Goal: Find specific page/section: Find specific page/section

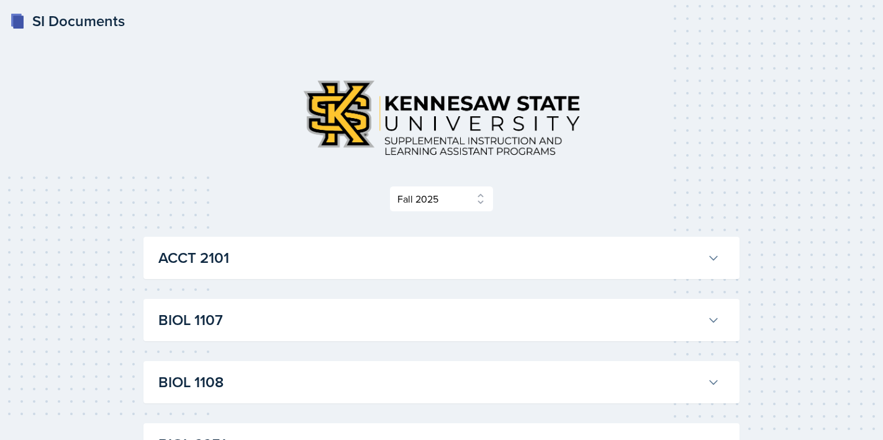
select select "2bed604d-1099-4043-b1bc-2365e8740244"
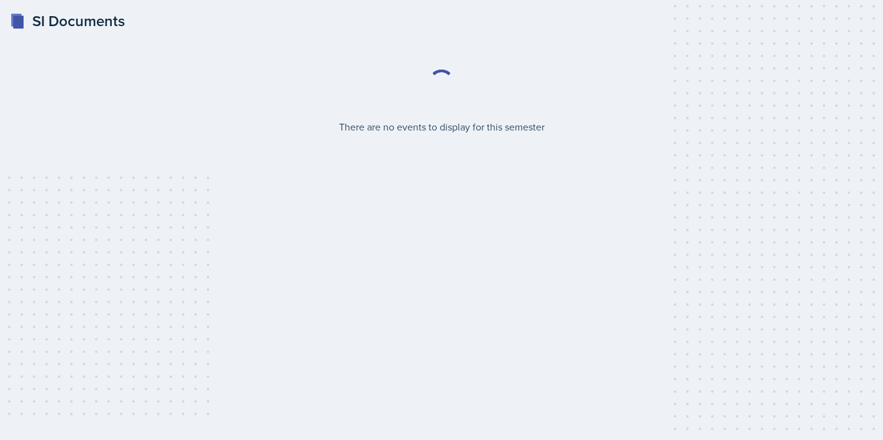
select select "2bed604d-1099-4043-b1bc-2365e8740244"
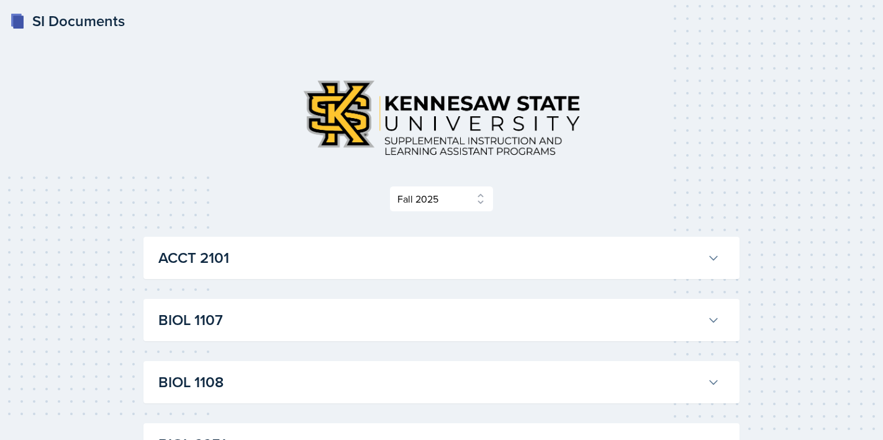
click at [365, 251] on h3 "ACCT 2101" at bounding box center [430, 258] width 544 height 22
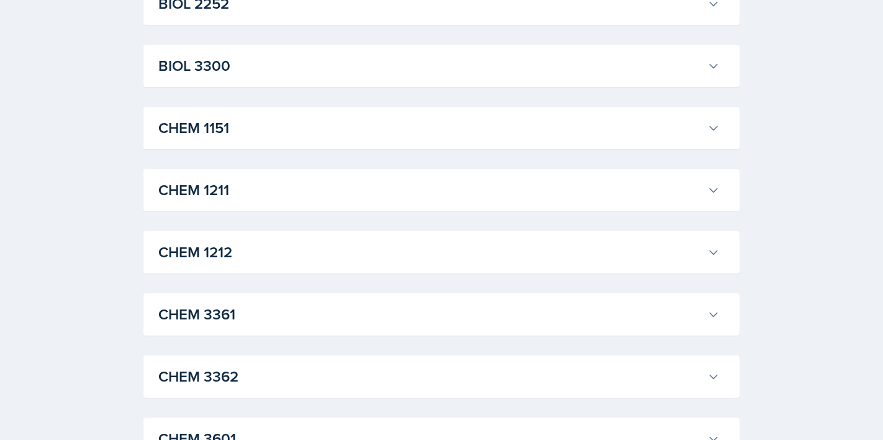
scroll to position [2180, 0]
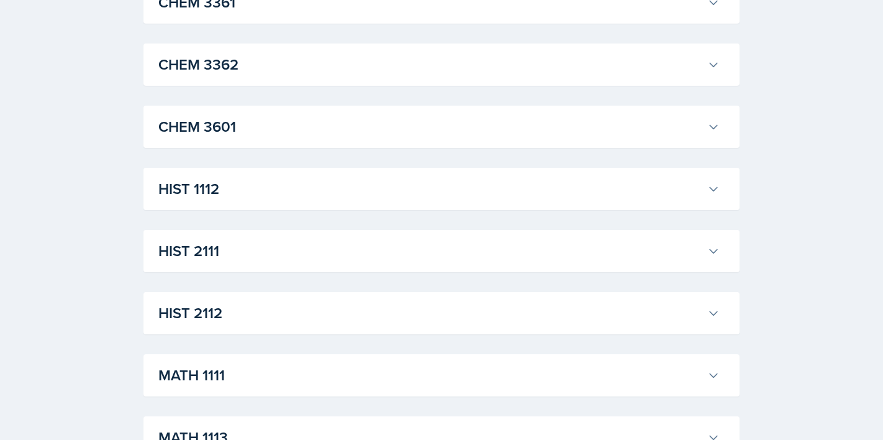
scroll to position [3269, 0]
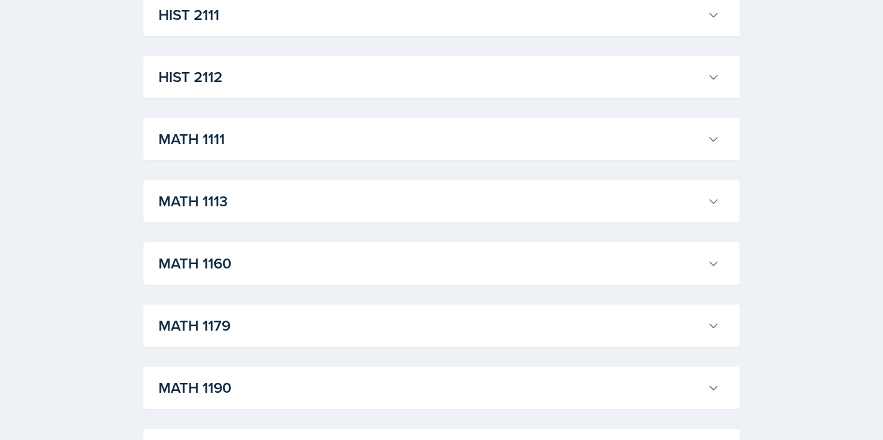
scroll to position [4835, 0]
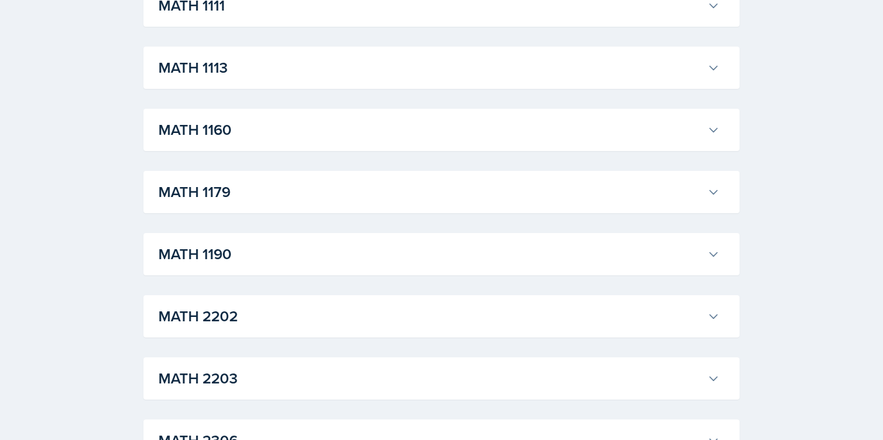
scroll to position [5607, 0]
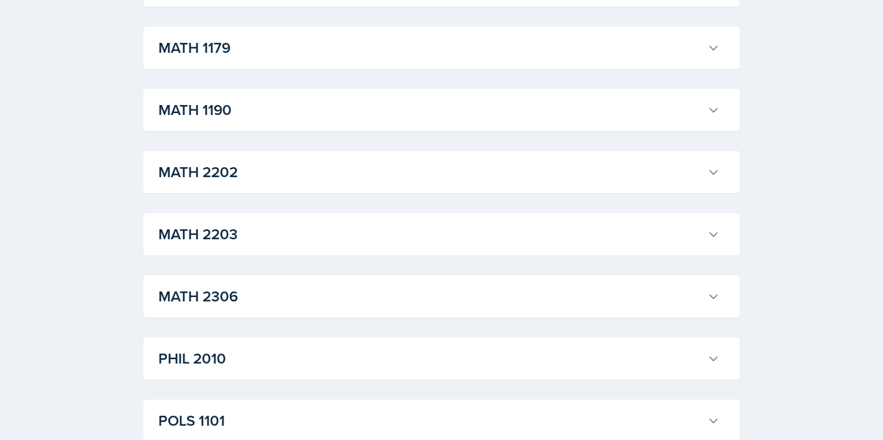
scroll to position [6046, 0]
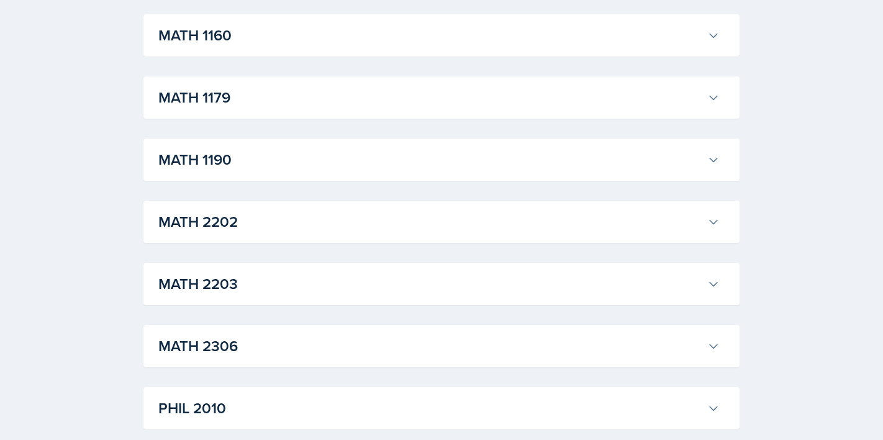
scroll to position [6148, 0]
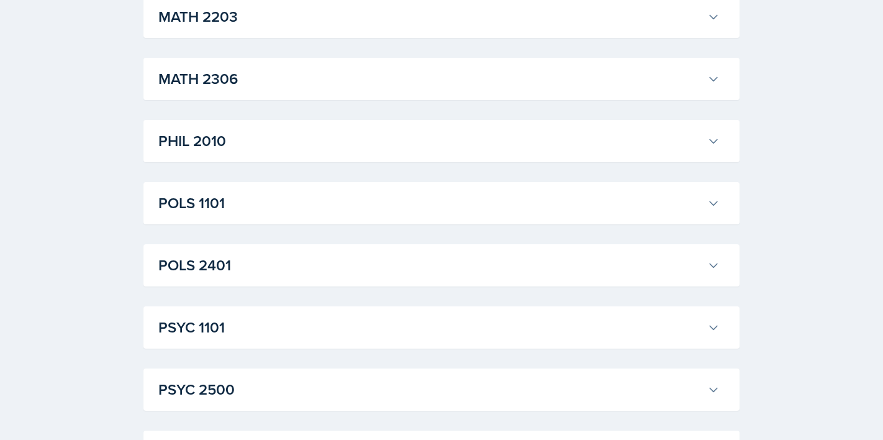
scroll to position [8433, 0]
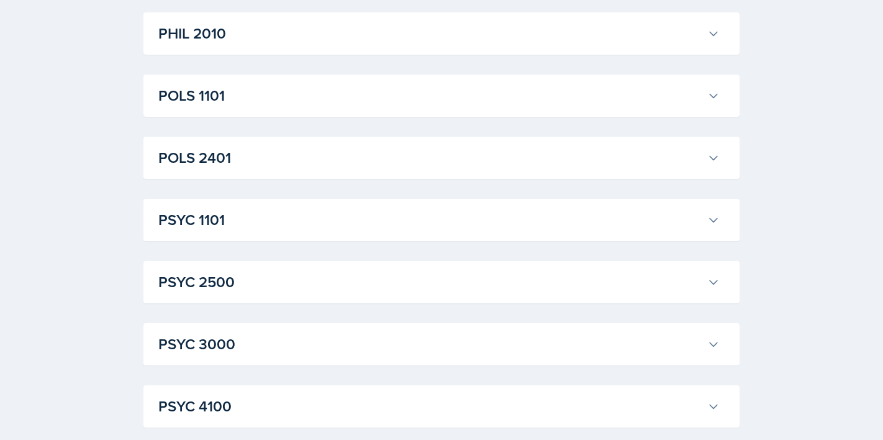
scroll to position [8988, 0]
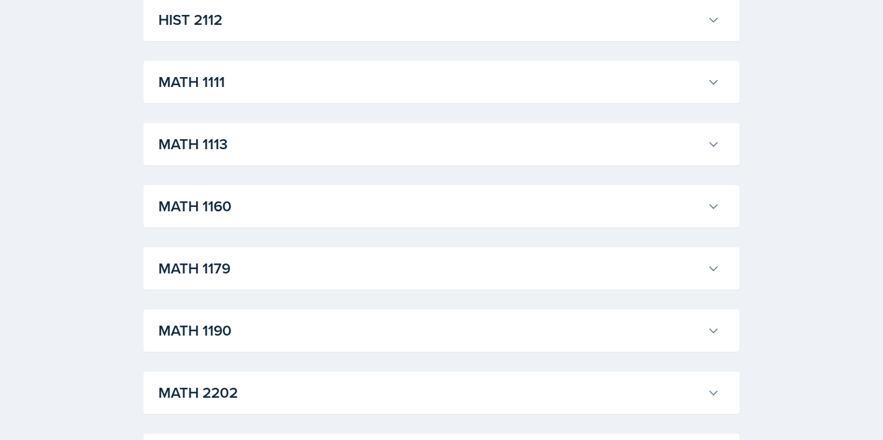
scroll to position [9145, 0]
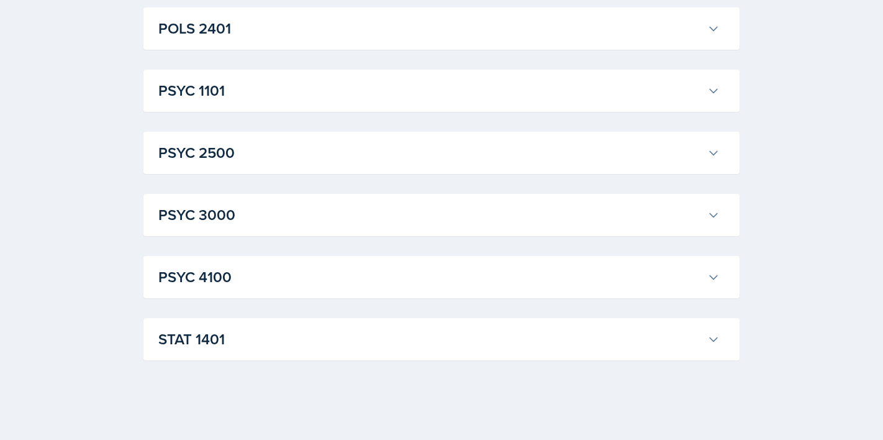
scroll to position [11404, 0]
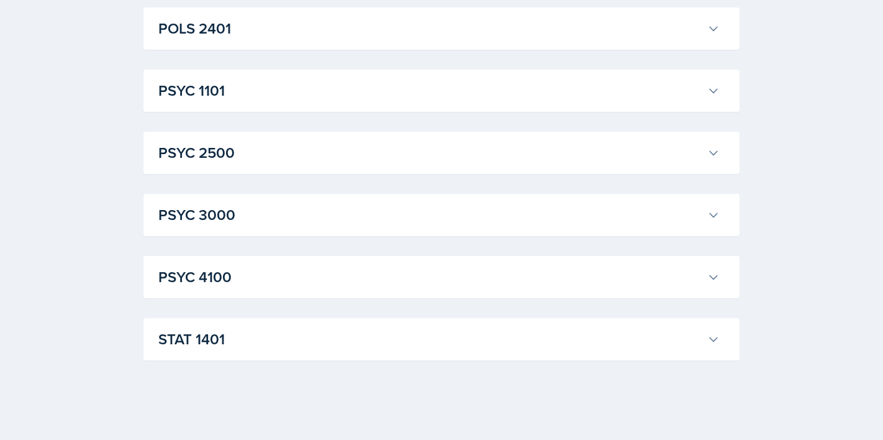
scroll to position [16807, 0]
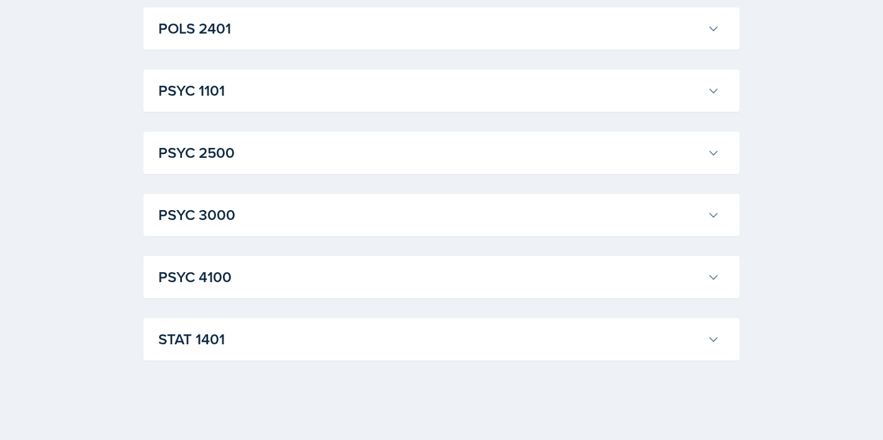
scroll to position [20560, 0]
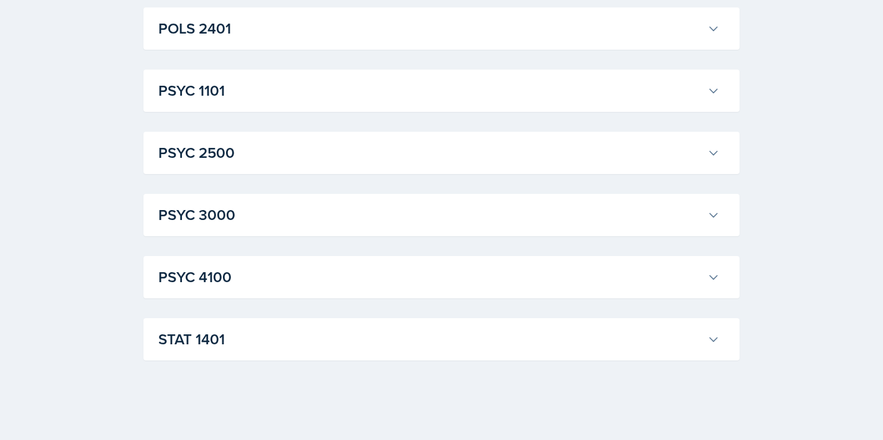
click at [473, 42] on button "POLS 2401" at bounding box center [439, 28] width 567 height 27
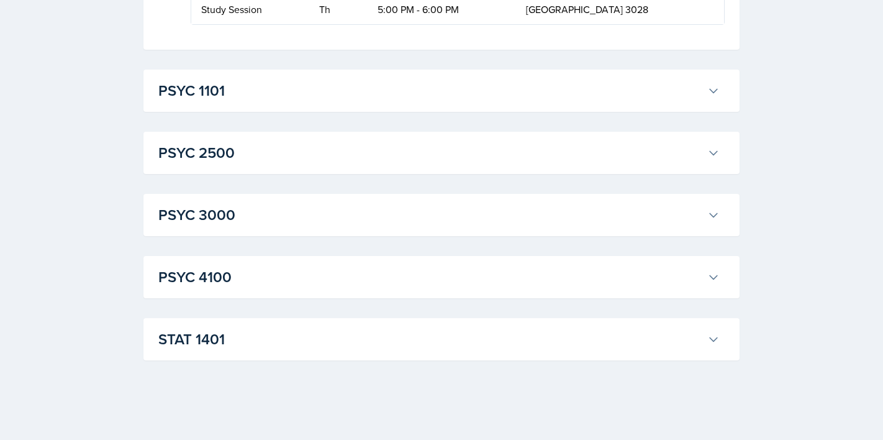
scroll to position [22511, 0]
click at [467, 101] on h3 "PSYC 1101" at bounding box center [430, 91] width 544 height 22
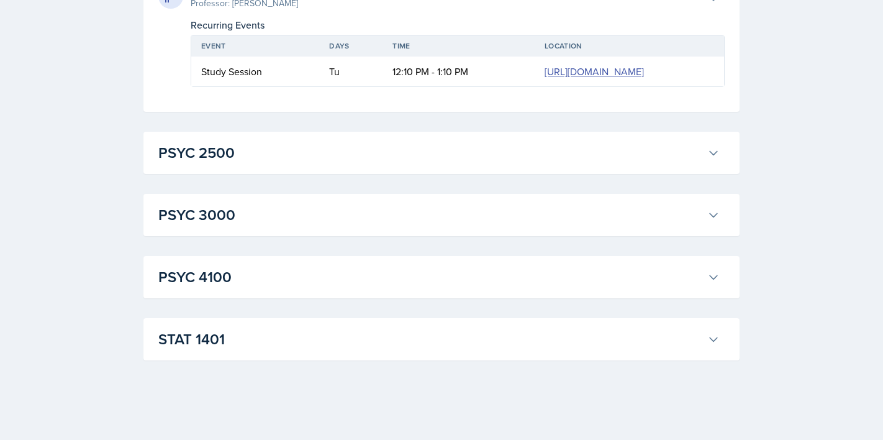
scroll to position [24389, 0]
click at [522, 164] on h3 "PSYC 2500" at bounding box center [430, 153] width 544 height 22
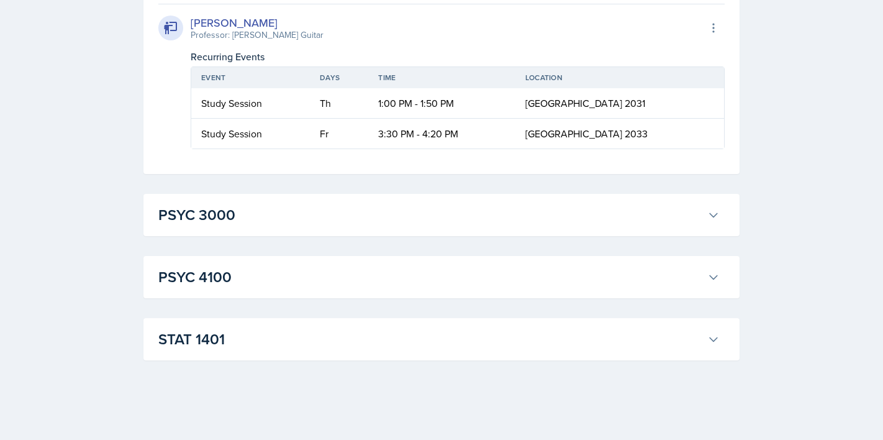
scroll to position [25225, 0]
click at [522, 211] on h3 "PSYC 3000" at bounding box center [430, 215] width 544 height 22
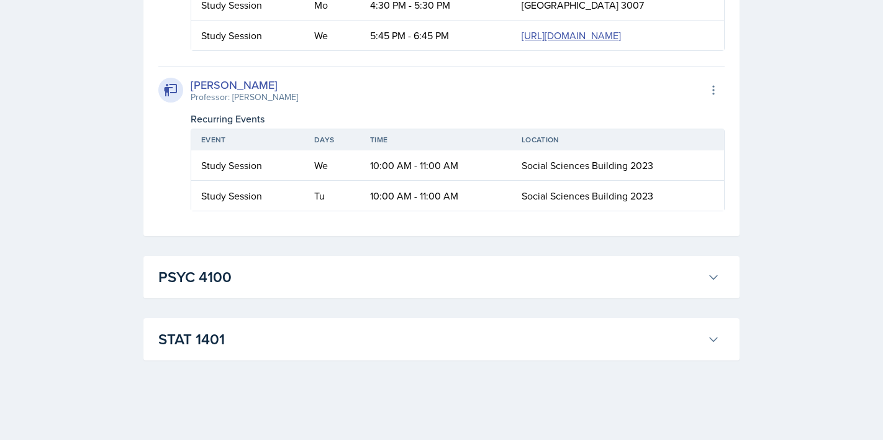
scroll to position [25704, 0]
click at [527, 265] on button "PSYC 4100" at bounding box center [439, 276] width 567 height 27
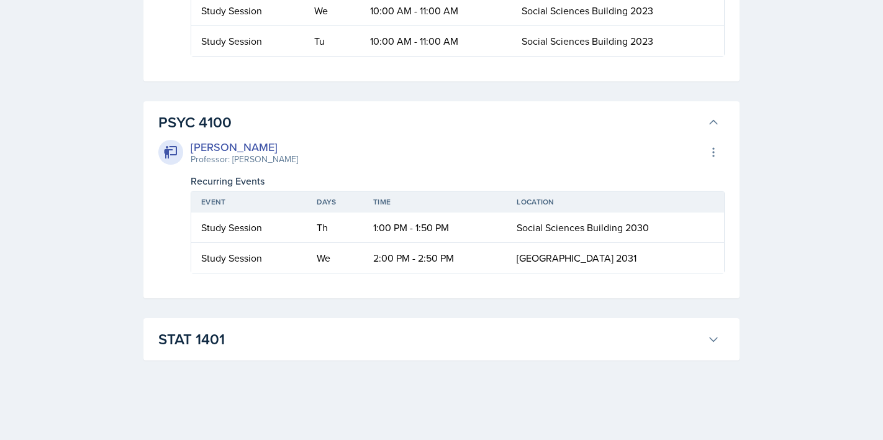
scroll to position [25859, 0]
click at [529, 334] on h3 "STAT 1401" at bounding box center [430, 339] width 544 height 22
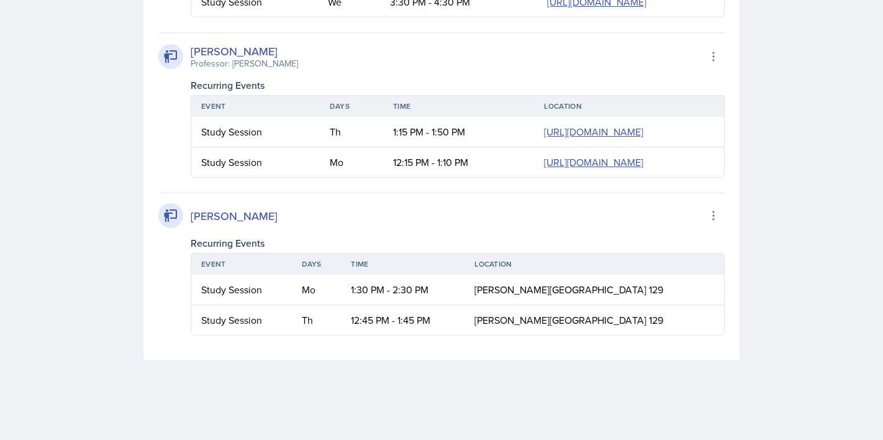
scroll to position [24530, 0]
